Goal: Browse casually

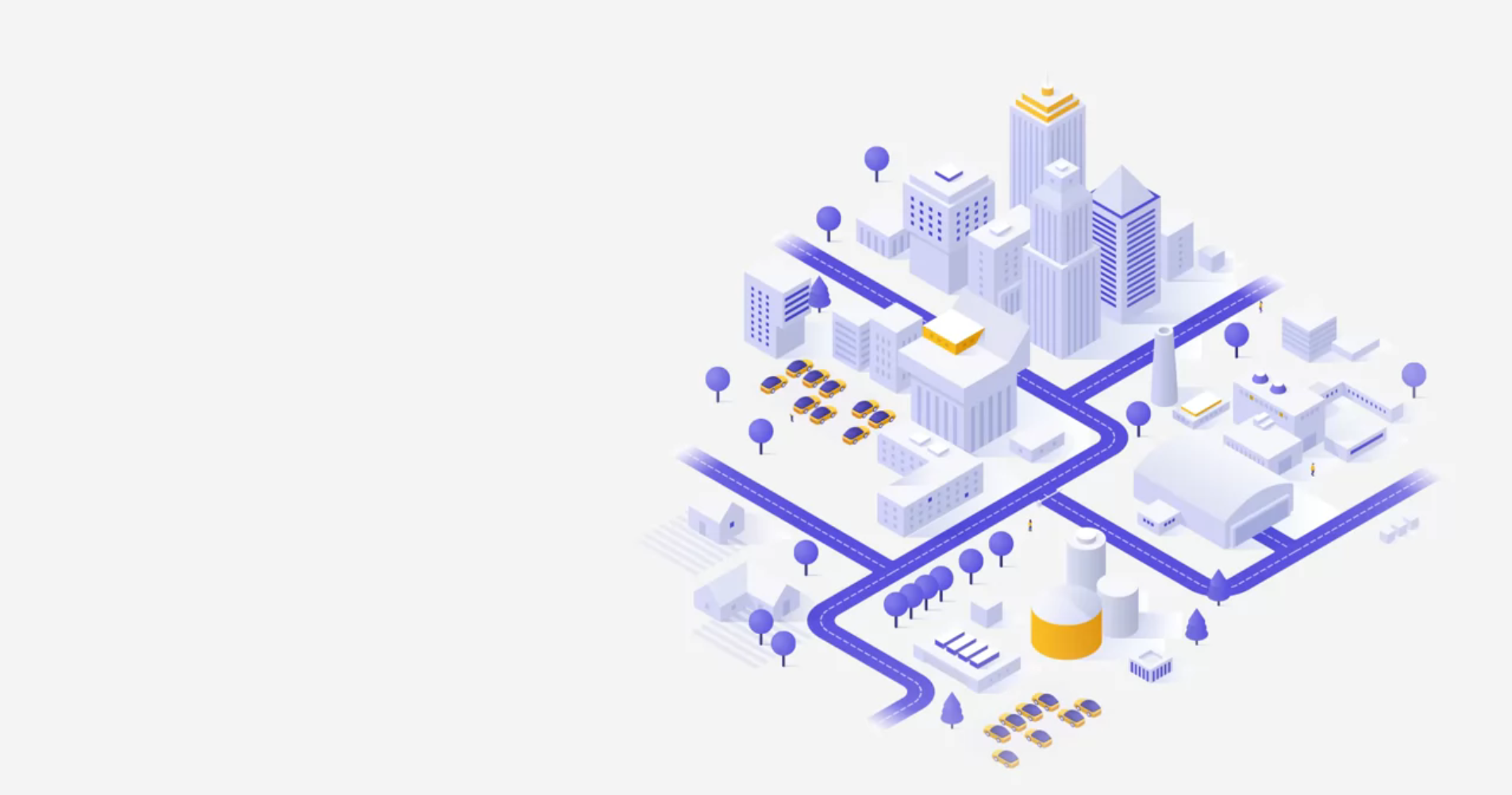
click at [694, 286] on h1 "The world’s first visual network for real-time car finding." at bounding box center [531, 318] width 429 height 138
click at [824, 311] on div "The world’s first visual network for real-time car finding. [PERSON_NAME] Proje…" at bounding box center [756, 398] width 879 height 297
click at [825, 306] on div "The world’s first visual network for real-time car finding. [PERSON_NAME] Proje…" at bounding box center [756, 398] width 879 height 297
click at [411, 313] on h1 "The world’s first visual network for real-time car finding." at bounding box center [531, 318] width 429 height 138
click at [443, 268] on h1 "The world’s first visual network for real-time car finding." at bounding box center [531, 318] width 429 height 138
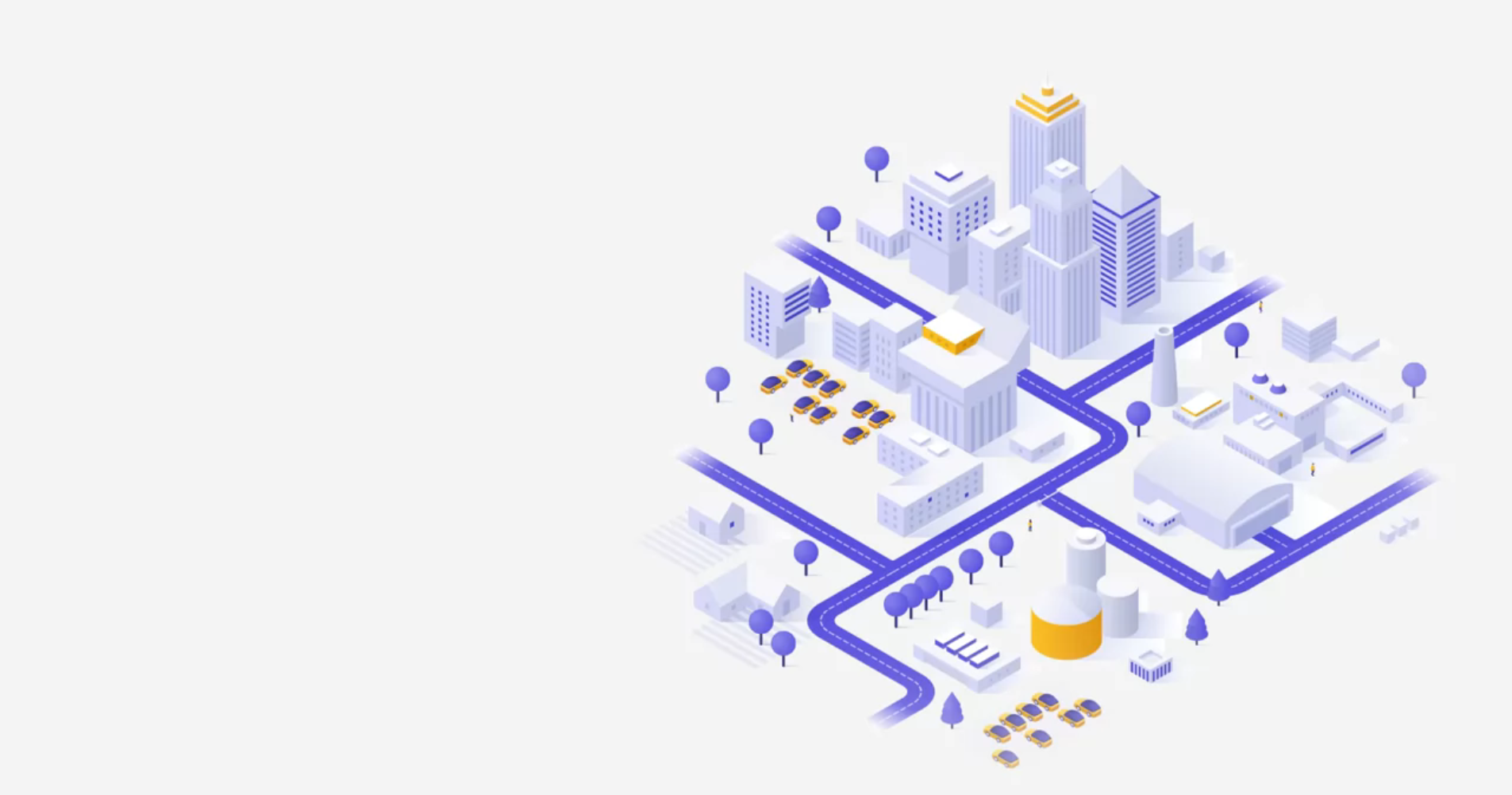
click at [443, 268] on h1 "The world’s first visual network for real-time car finding." at bounding box center [531, 318] width 429 height 138
